Goal: Use online tool/utility: Use online tool/utility

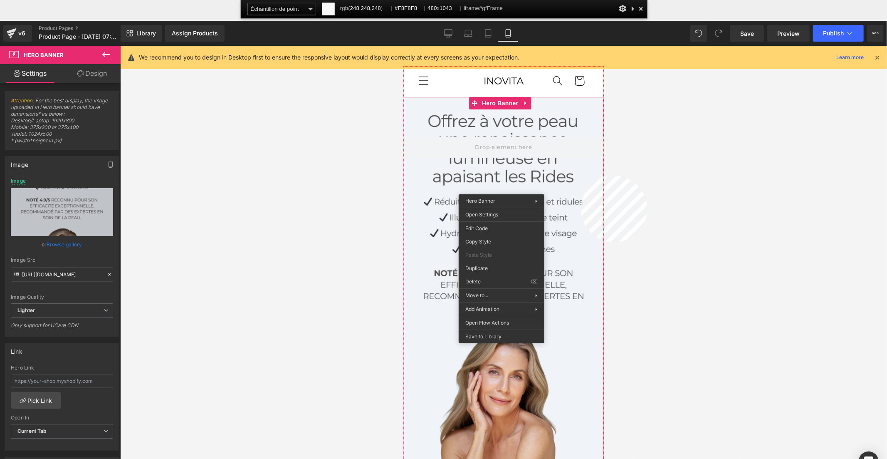
click at [581, 176] on div at bounding box center [504, 284] width 200 height 434
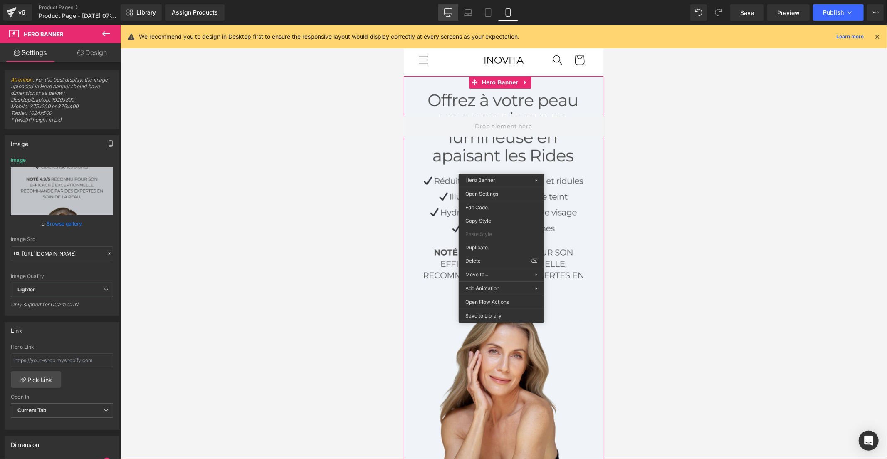
click at [453, 13] on icon at bounding box center [448, 12] width 8 height 8
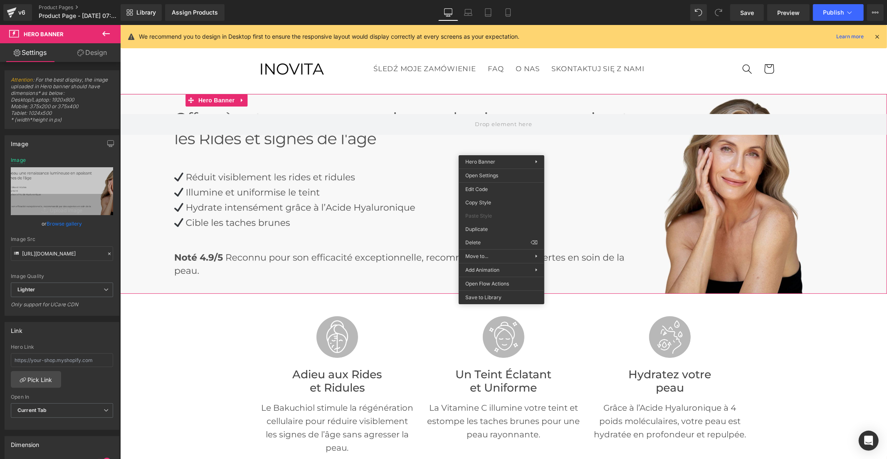
scroll to position [18, 0]
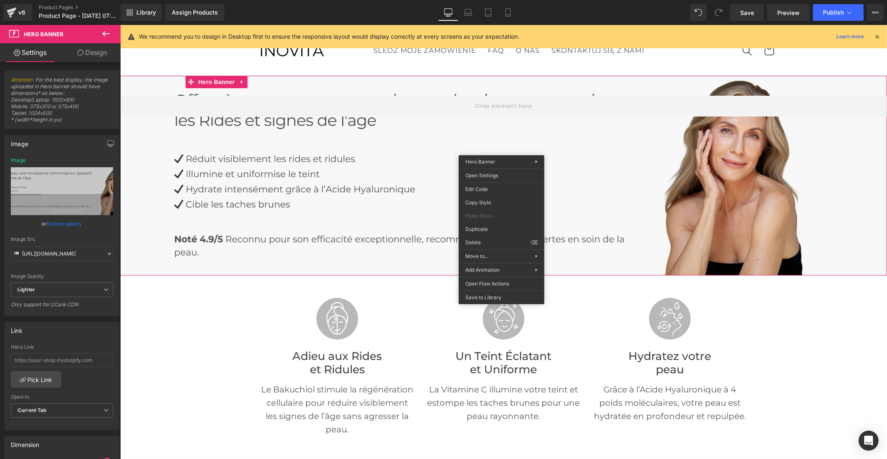
click at [419, 170] on div at bounding box center [503, 175] width 767 height 200
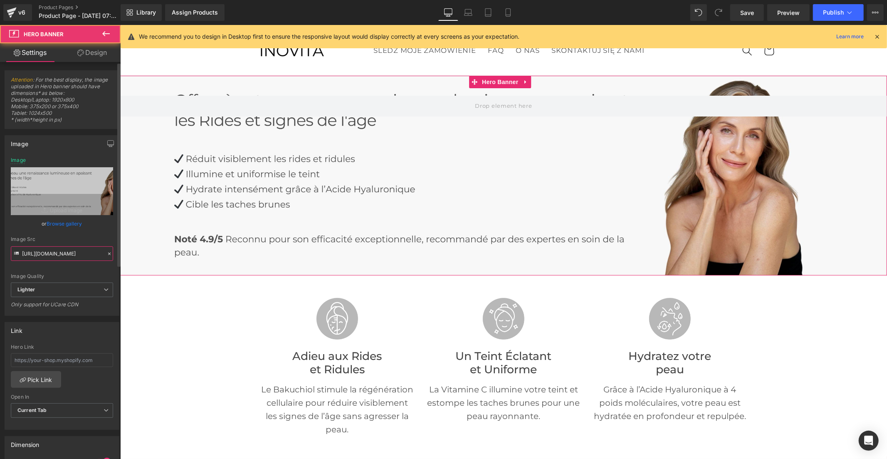
click at [84, 250] on input "[URL][DOMAIN_NAME]" at bounding box center [62, 253] width 102 height 15
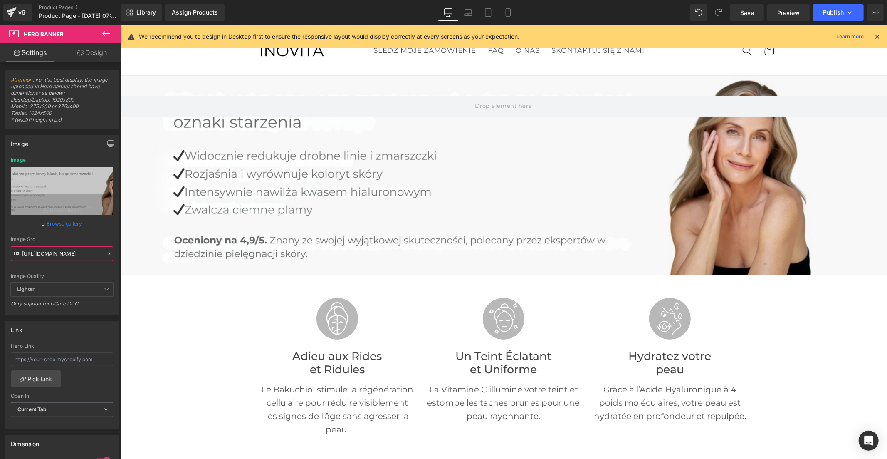
scroll to position [0, 0]
click at [470, 10] on icon at bounding box center [468, 12] width 8 height 8
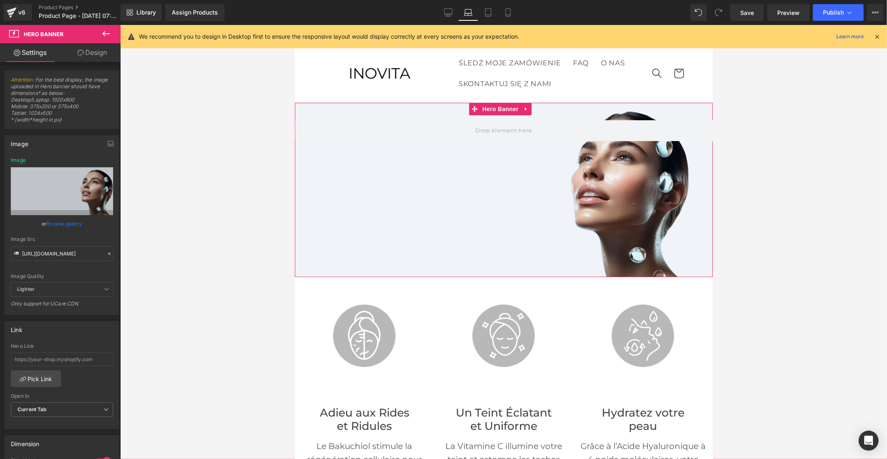
click at [438, 197] on div at bounding box center [503, 189] width 418 height 174
click at [64, 256] on input "[URL][DOMAIN_NAME]" at bounding box center [62, 253] width 102 height 15
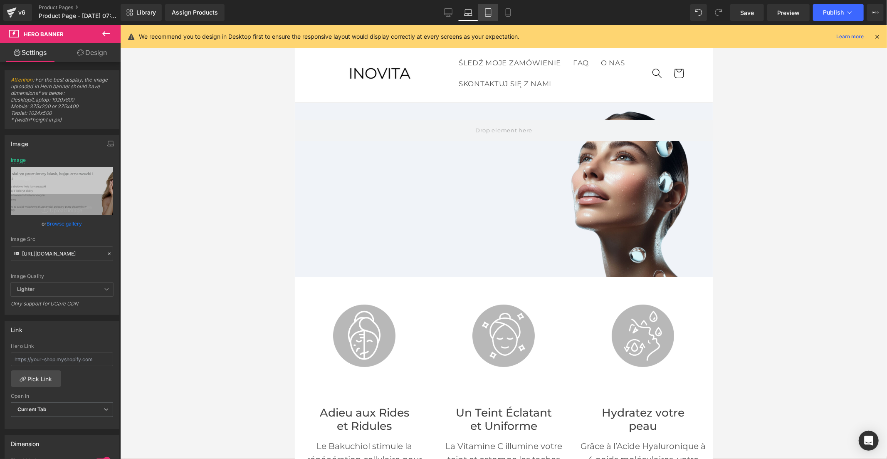
click at [488, 10] on icon at bounding box center [488, 12] width 8 height 8
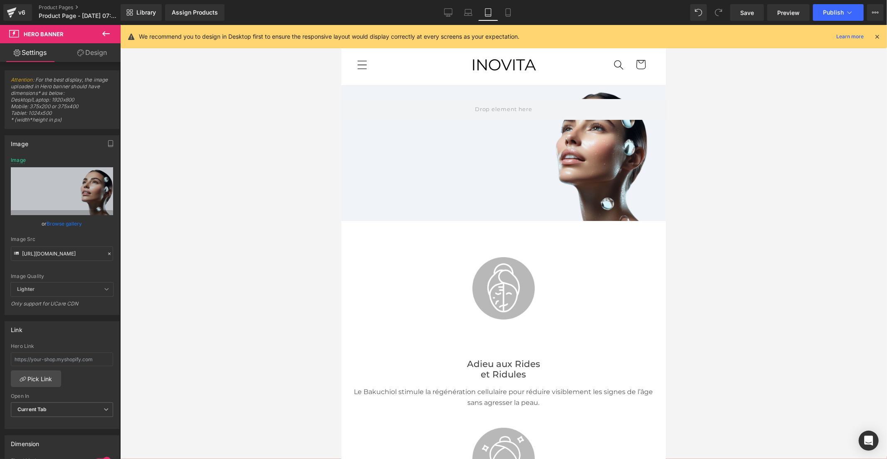
scroll to position [0, 0]
click at [433, 142] on div at bounding box center [503, 152] width 324 height 135
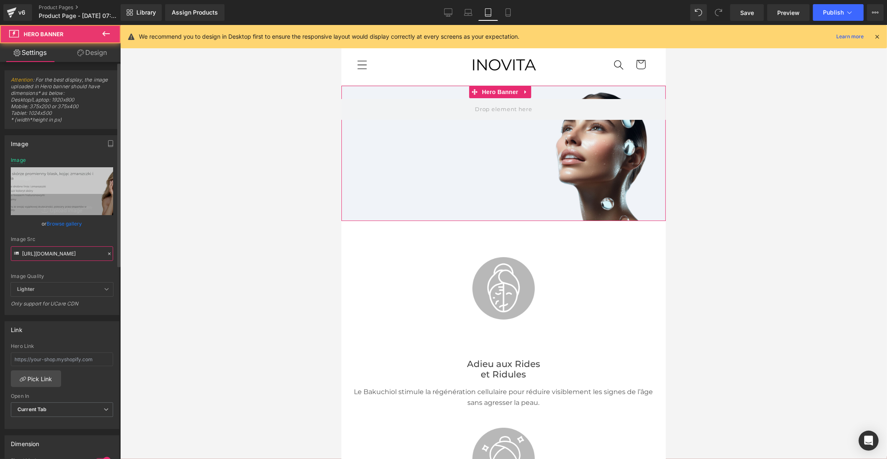
click at [49, 252] on input "[URL][DOMAIN_NAME]" at bounding box center [62, 253] width 102 height 15
click at [84, 255] on input "[URL][DOMAIN_NAME]" at bounding box center [62, 253] width 102 height 15
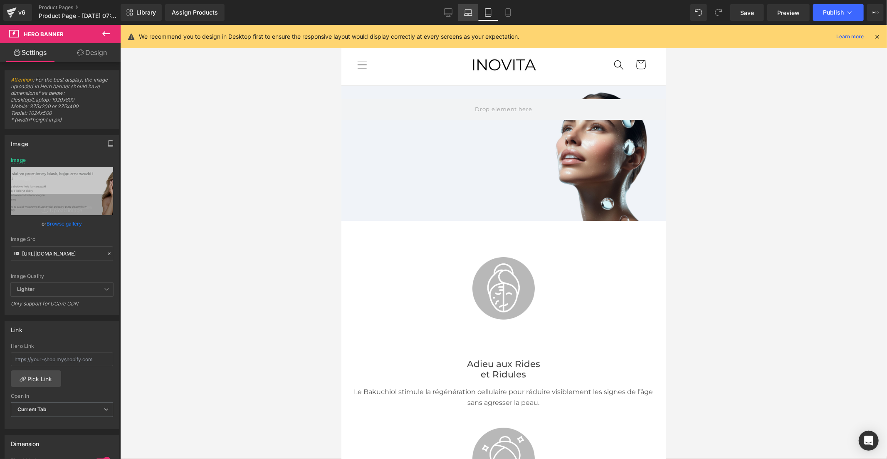
click at [462, 15] on link "Laptop" at bounding box center [468, 12] width 20 height 17
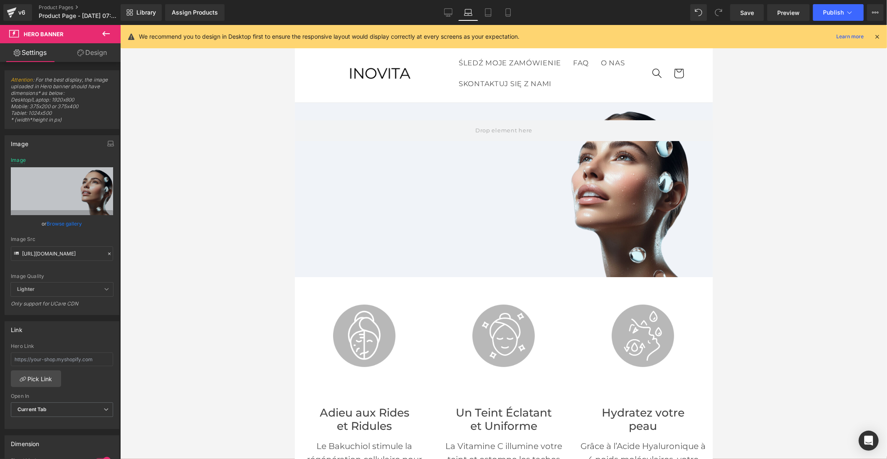
scroll to position [17, 0]
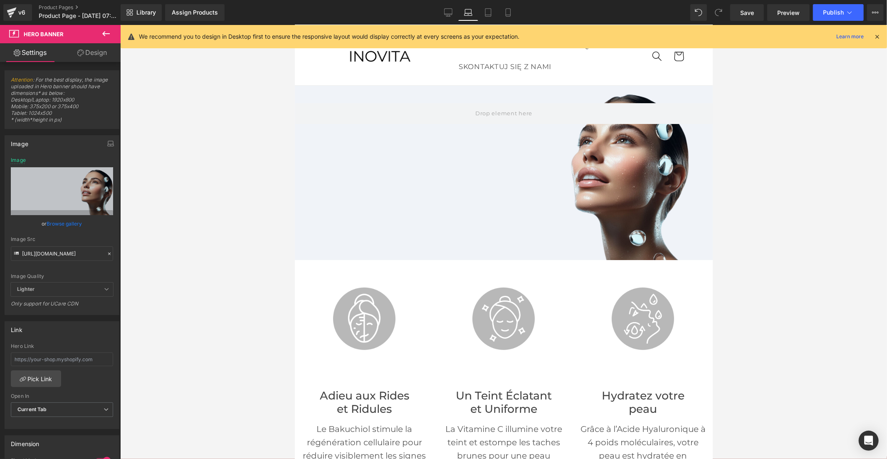
click at [377, 194] on div at bounding box center [503, 172] width 418 height 174
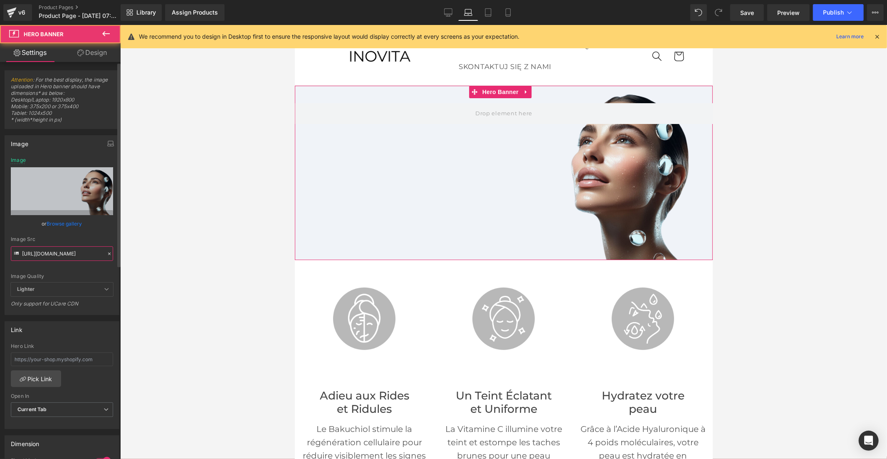
click at [51, 254] on input "[URL][DOMAIN_NAME]" at bounding box center [62, 253] width 102 height 15
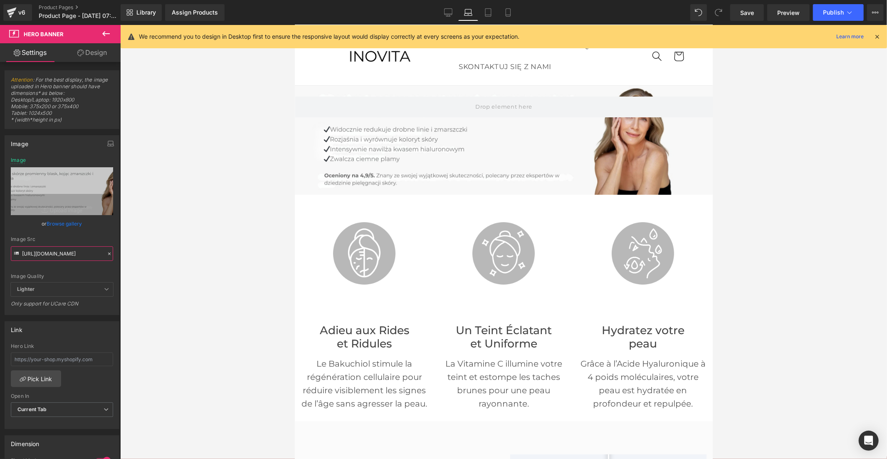
scroll to position [0, 0]
click at [482, 15] on link "Tablet" at bounding box center [488, 12] width 20 height 17
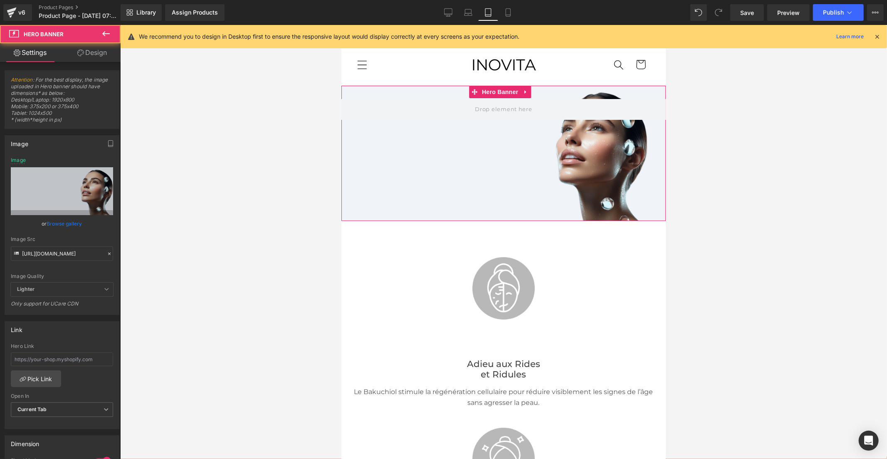
click at [455, 163] on div at bounding box center [503, 152] width 324 height 135
click at [62, 252] on input "[URL][DOMAIN_NAME]" at bounding box center [62, 253] width 102 height 15
click at [63, 252] on input "[URL][DOMAIN_NAME]" at bounding box center [62, 253] width 102 height 15
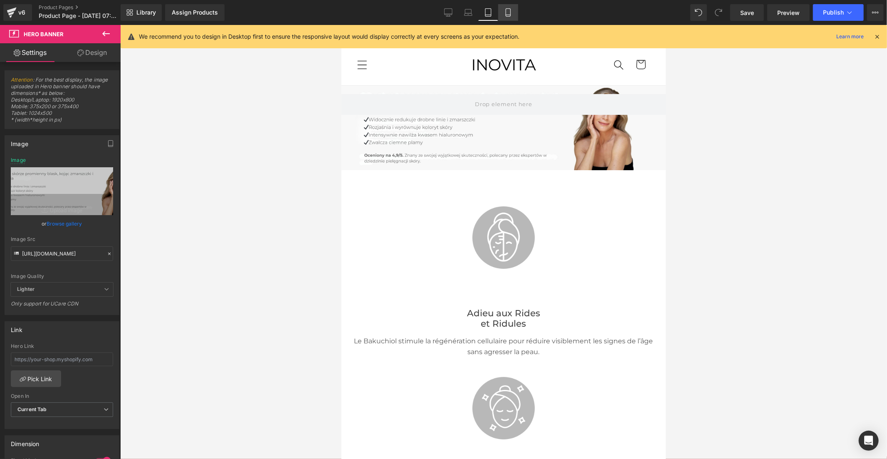
click at [510, 7] on link "Mobile" at bounding box center [508, 12] width 20 height 17
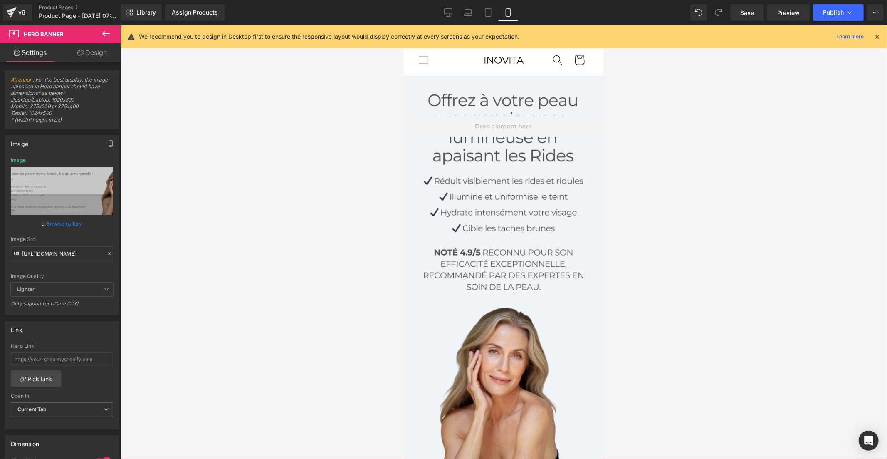
scroll to position [0, 0]
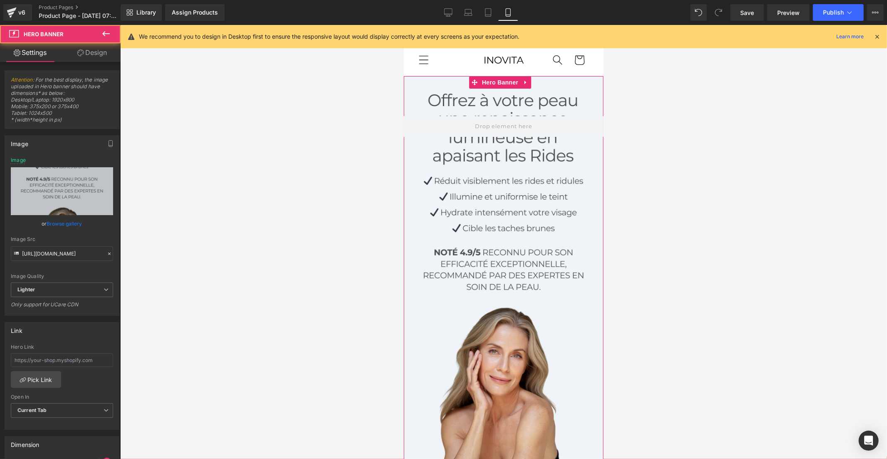
click at [473, 206] on div at bounding box center [503, 275] width 200 height 399
click at [77, 247] on input "[URL][DOMAIN_NAME]" at bounding box center [62, 253] width 102 height 15
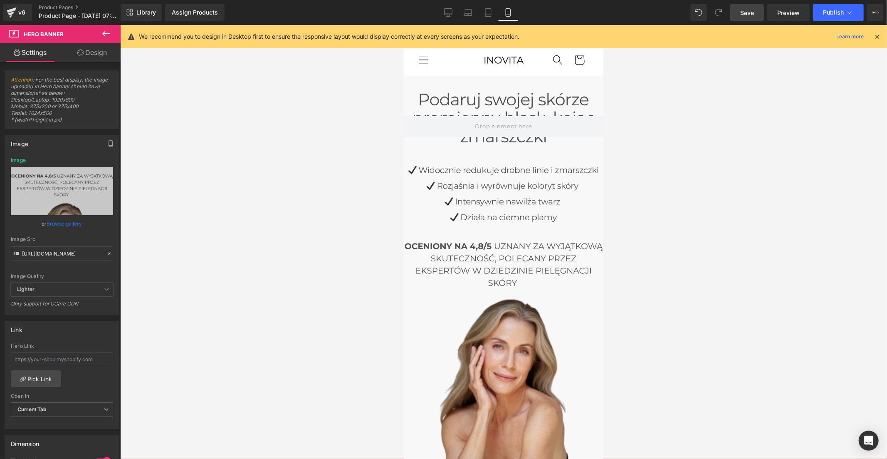
click at [742, 8] on span "Save" at bounding box center [747, 12] width 14 height 9
click at [433, 19] on link "Desktop" at bounding box center [439, 12] width 20 height 17
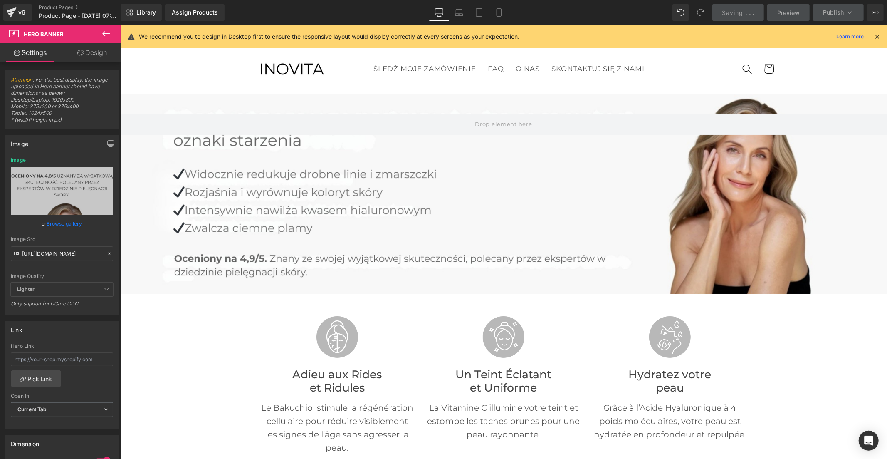
type input "[URL][DOMAIN_NAME]"
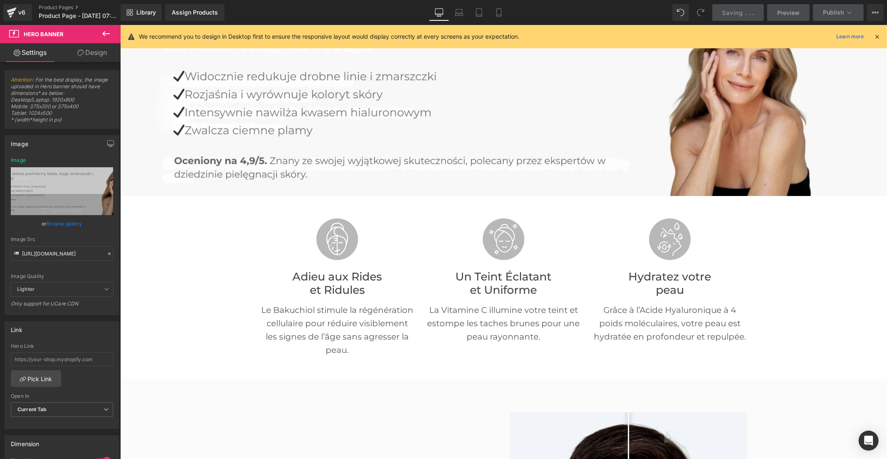
scroll to position [250, 0]
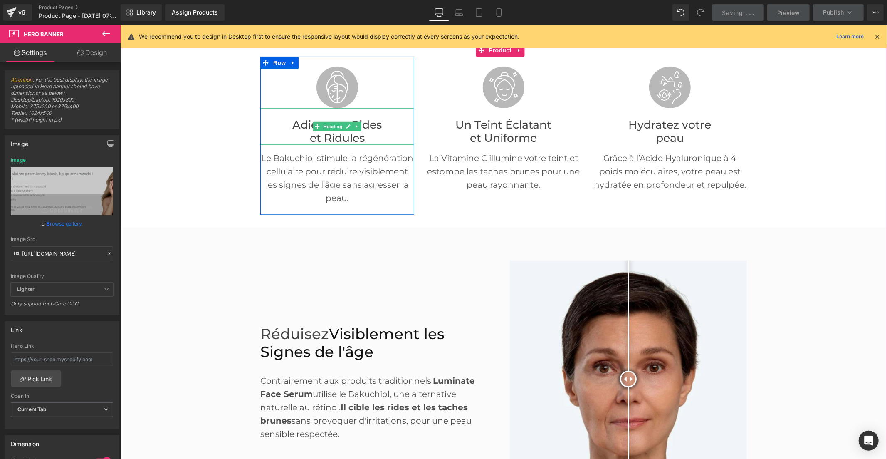
click at [339, 133] on font "et Ridules" at bounding box center [336, 138] width 55 height 14
